Goal: Task Accomplishment & Management: Manage account settings

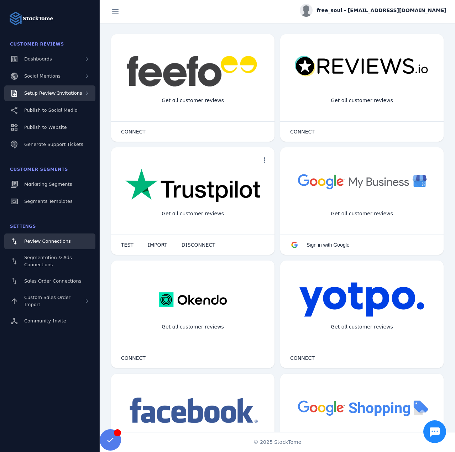
click at [70, 96] on div "Setup Review Invitations" at bounding box center [53, 93] width 58 height 7
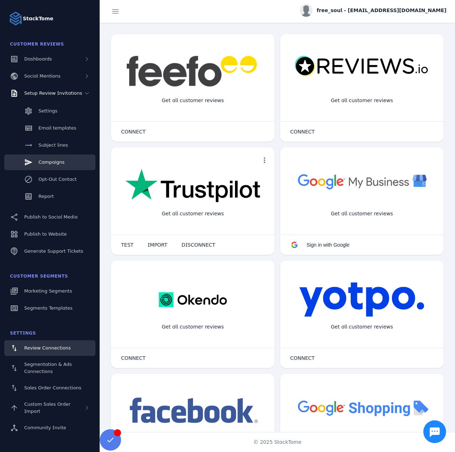
click at [64, 160] on link "Campaigns" at bounding box center [49, 162] width 91 height 16
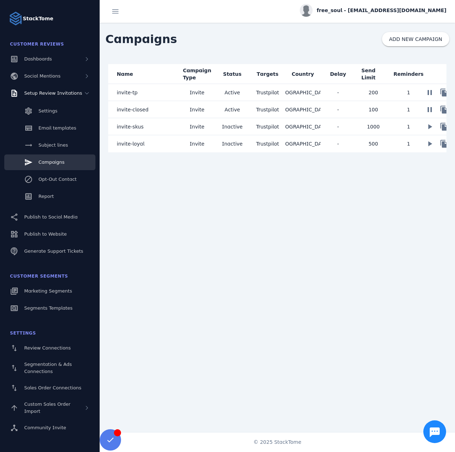
click at [157, 112] on mat-cell "invite-closed" at bounding box center [143, 109] width 71 height 17
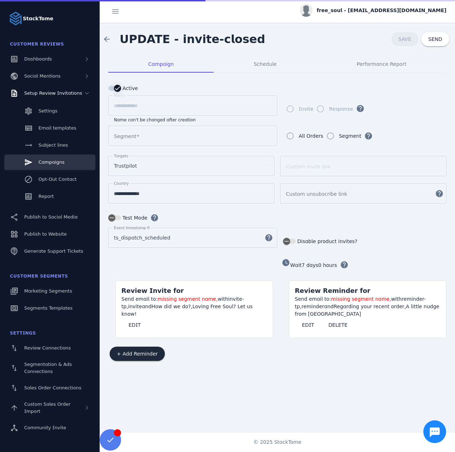
click at [117, 88] on icon "button" at bounding box center [117, 88] width 6 height 6
click at [409, 38] on span "SAVE" at bounding box center [404, 39] width 13 height 6
type input "**********"
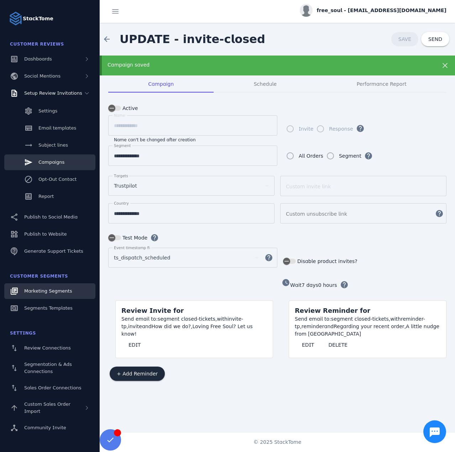
click at [50, 291] on span "Marketing Segments" at bounding box center [48, 290] width 48 height 5
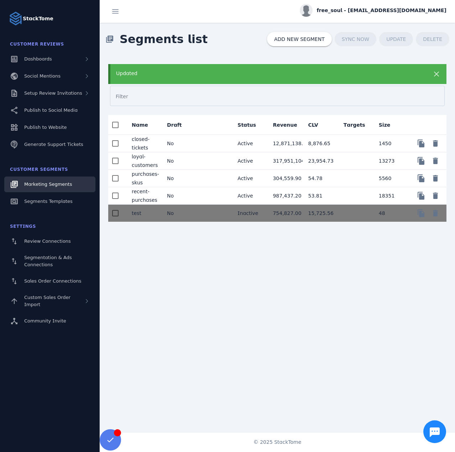
click at [192, 139] on mat-cell "No" at bounding box center [178, 143] width 35 height 17
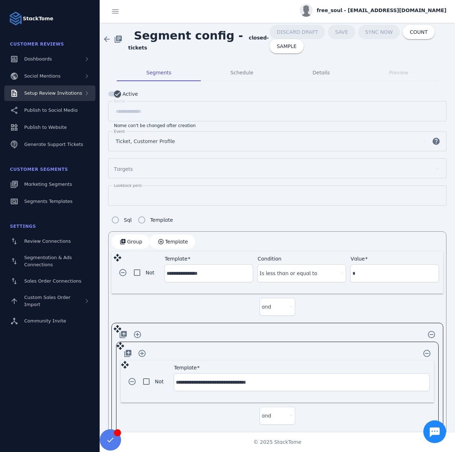
click at [79, 94] on div "Setup Review Invitations" at bounding box center [49, 93] width 91 height 16
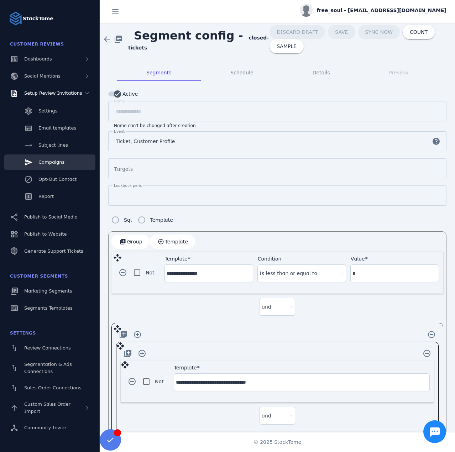
click at [62, 160] on link "Campaigns" at bounding box center [49, 162] width 91 height 16
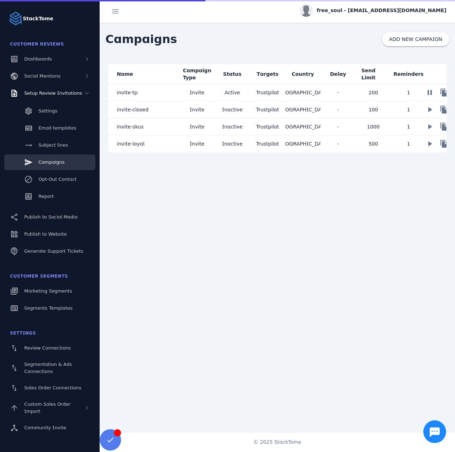
click at [150, 108] on mat-cell "invite-closed" at bounding box center [143, 109] width 71 height 17
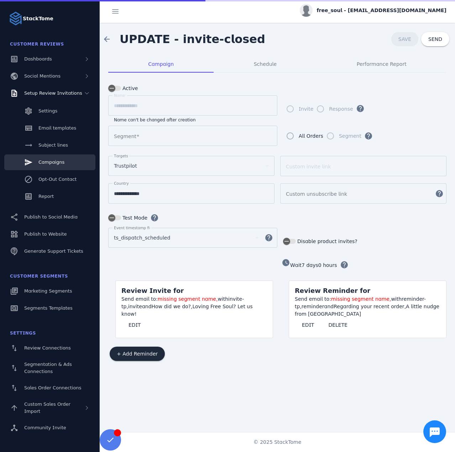
type input "**********"
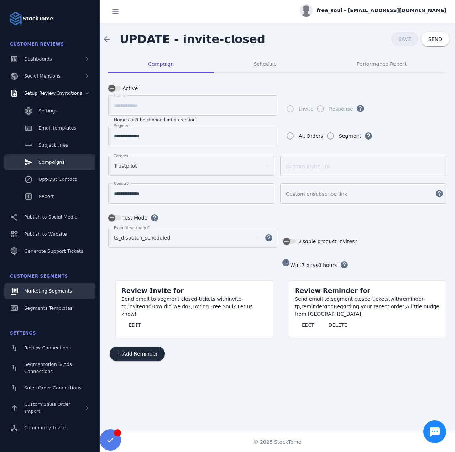
click at [46, 291] on span "Marketing Segments" at bounding box center [48, 290] width 48 height 5
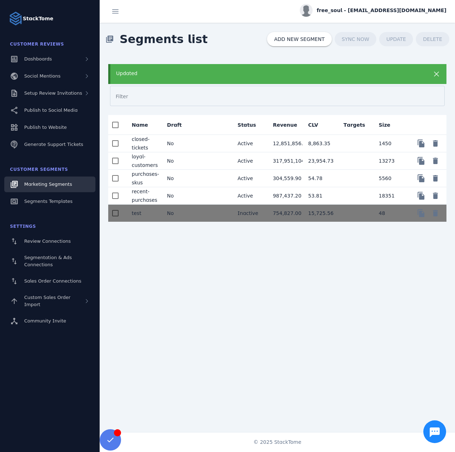
click at [183, 139] on mat-cell "No" at bounding box center [178, 143] width 35 height 17
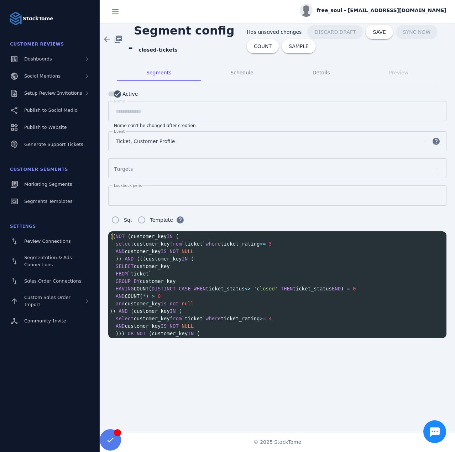
scroll to position [1, 0]
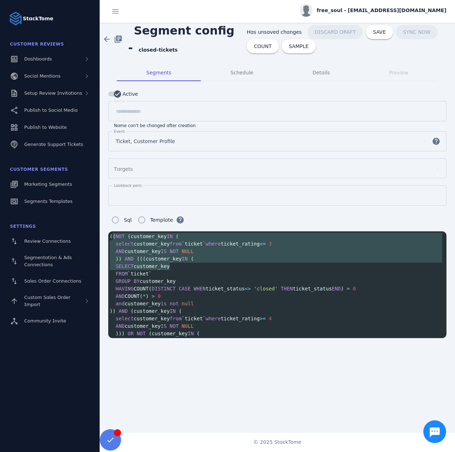
type textarea "**********"
drag, startPoint x: 111, startPoint y: 233, endPoint x: 221, endPoint y: 293, distance: 125.3
click at [221, 296] on div "(( NOT ( customer_key IN ( select customer_key from `ticket` where ticket_ratin…" at bounding box center [277, 296] width 338 height 127
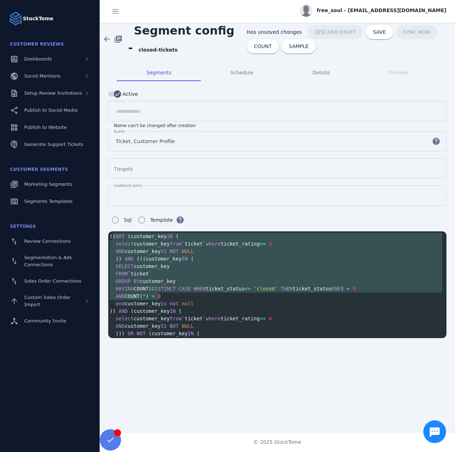
click at [132, 249] on span "AND customer_key IS NOT NULL" at bounding box center [152, 251] width 84 height 6
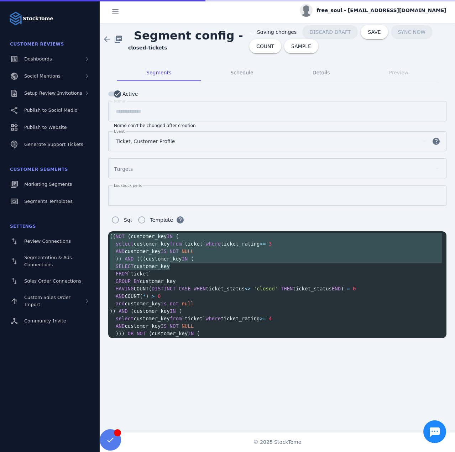
type textarea "**********"
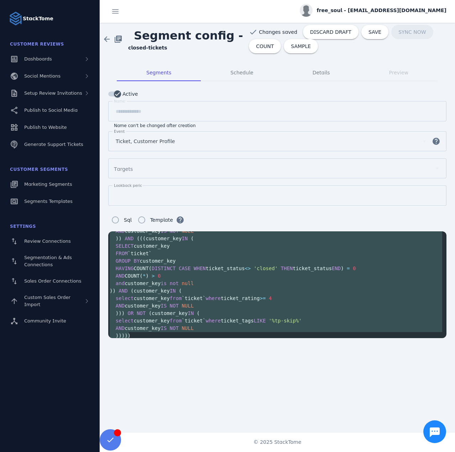
drag, startPoint x: 110, startPoint y: 234, endPoint x: 221, endPoint y: 329, distance: 146.3
click at [221, 329] on div "(( NOT ( customer_key IN ( select customer_key from `ticket` where ticket_ratin…" at bounding box center [277, 275] width 338 height 127
click at [310, 32] on span "DISCARD DRAFT" at bounding box center [330, 32] width 41 height 5
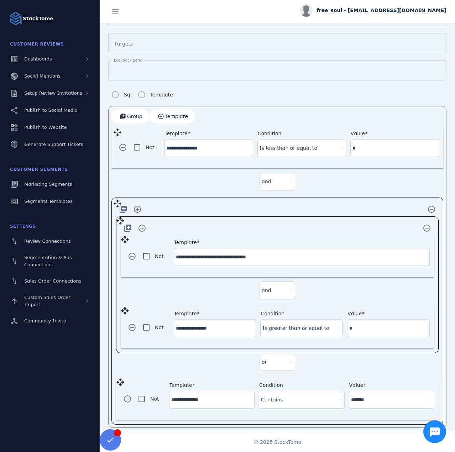
scroll to position [105, 0]
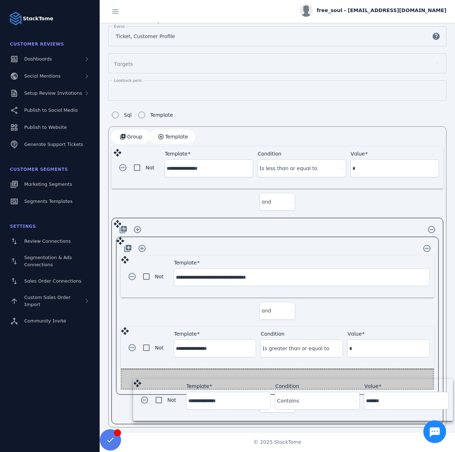
drag, startPoint x: 120, startPoint y: 377, endPoint x: 137, endPoint y: 378, distance: 17.1
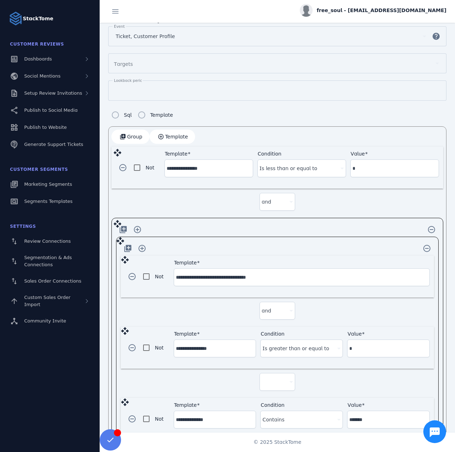
scroll to position [125, 0]
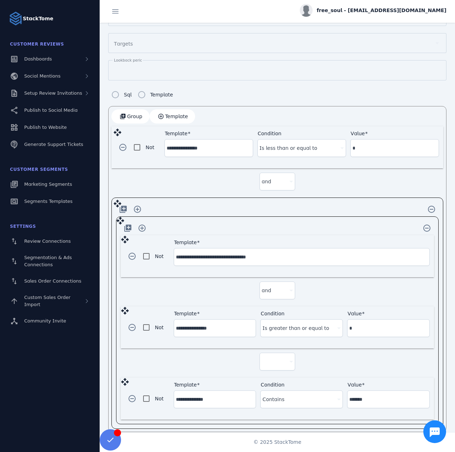
click at [273, 358] on div at bounding box center [273, 361] width 25 height 9
click at [270, 380] on span "and" at bounding box center [269, 378] width 10 height 9
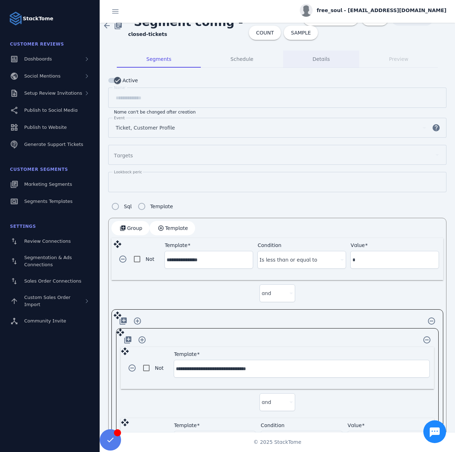
scroll to position [0, 0]
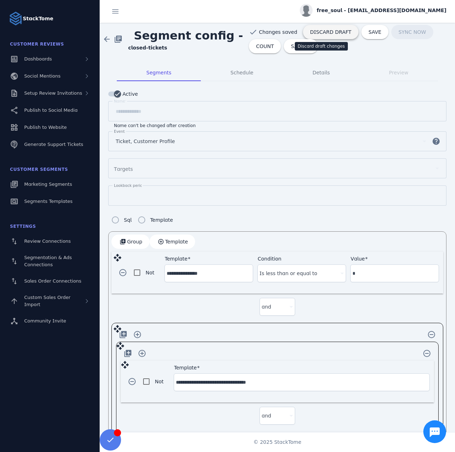
click at [319, 34] on span "DISCARD DRAFT" at bounding box center [330, 32] width 41 height 5
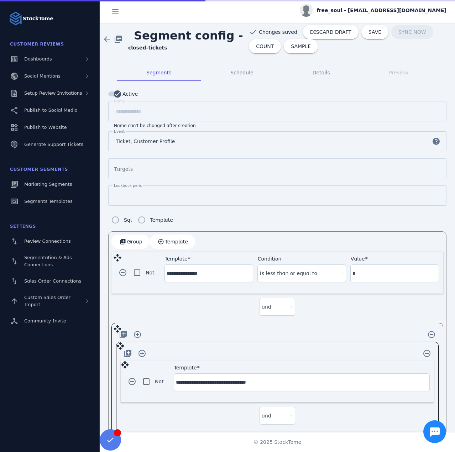
click at [385, 10] on span "free_soul - [EMAIL_ADDRESS][DOMAIN_NAME]" at bounding box center [381, 10] width 129 height 7
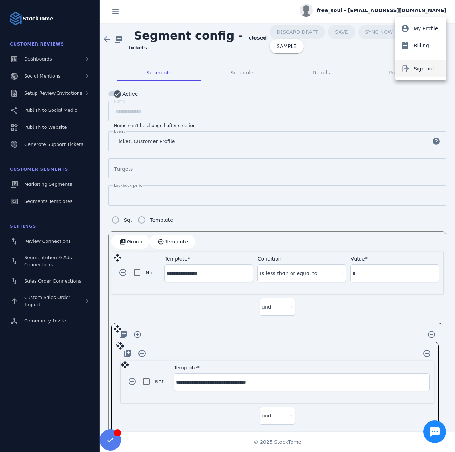
click at [424, 66] on span "Sign out" at bounding box center [423, 68] width 21 height 9
